Goal: Task Accomplishment & Management: Use online tool/utility

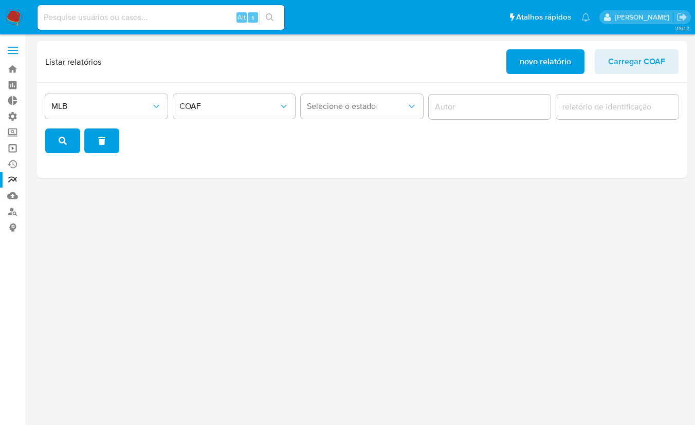
click at [14, 146] on link "Operações em massa" at bounding box center [61, 148] width 122 height 16
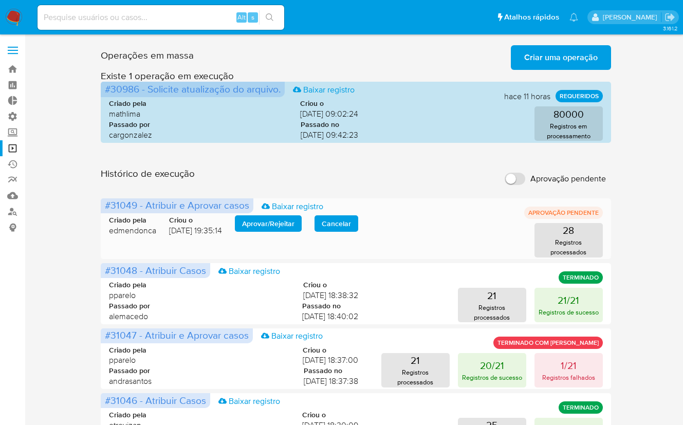
click at [274, 225] on span "Aprovar / Rejeitar" at bounding box center [268, 224] width 52 height 14
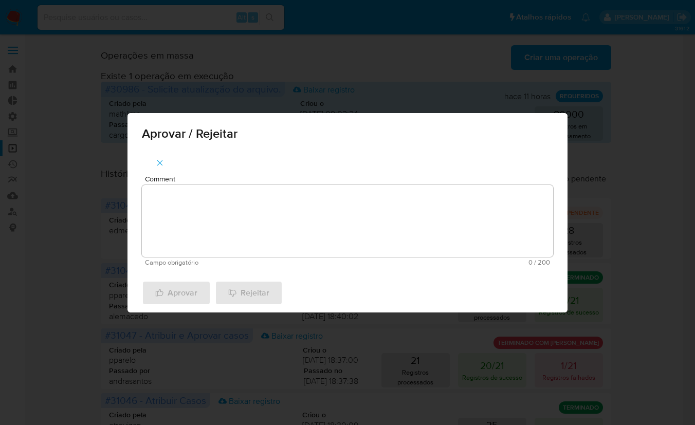
click at [289, 213] on textarea "Comment" at bounding box center [347, 221] width 411 height 72
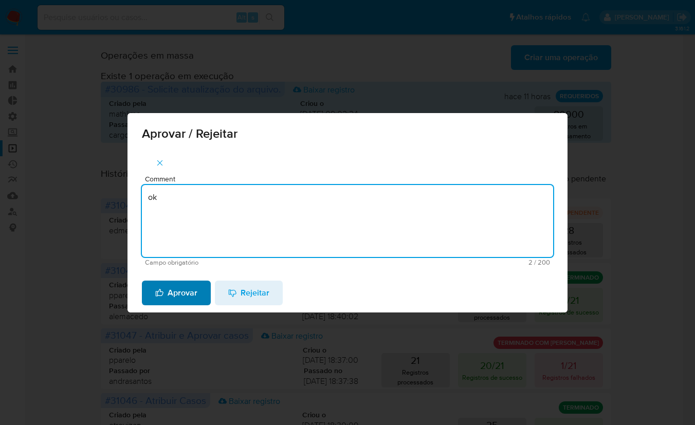
type textarea "ok"
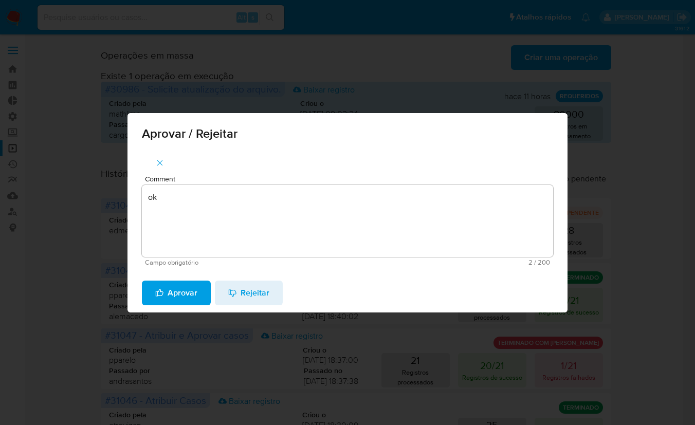
click at [166, 290] on span "Aprovar" at bounding box center [176, 293] width 42 height 23
